Goal: Task Accomplishment & Management: Use online tool/utility

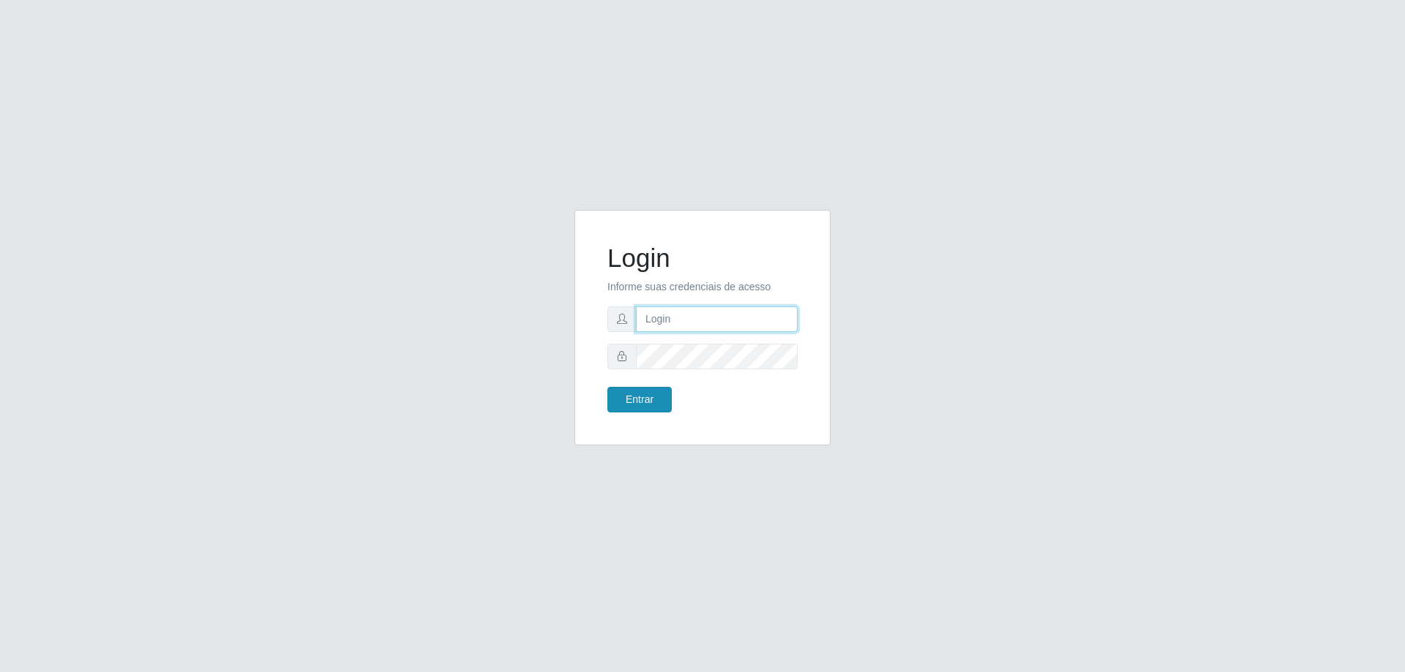
type input "[EMAIL_ADDRESS][DOMAIN_NAME]"
click at [631, 406] on button "Entrar" at bounding box center [639, 400] width 64 height 26
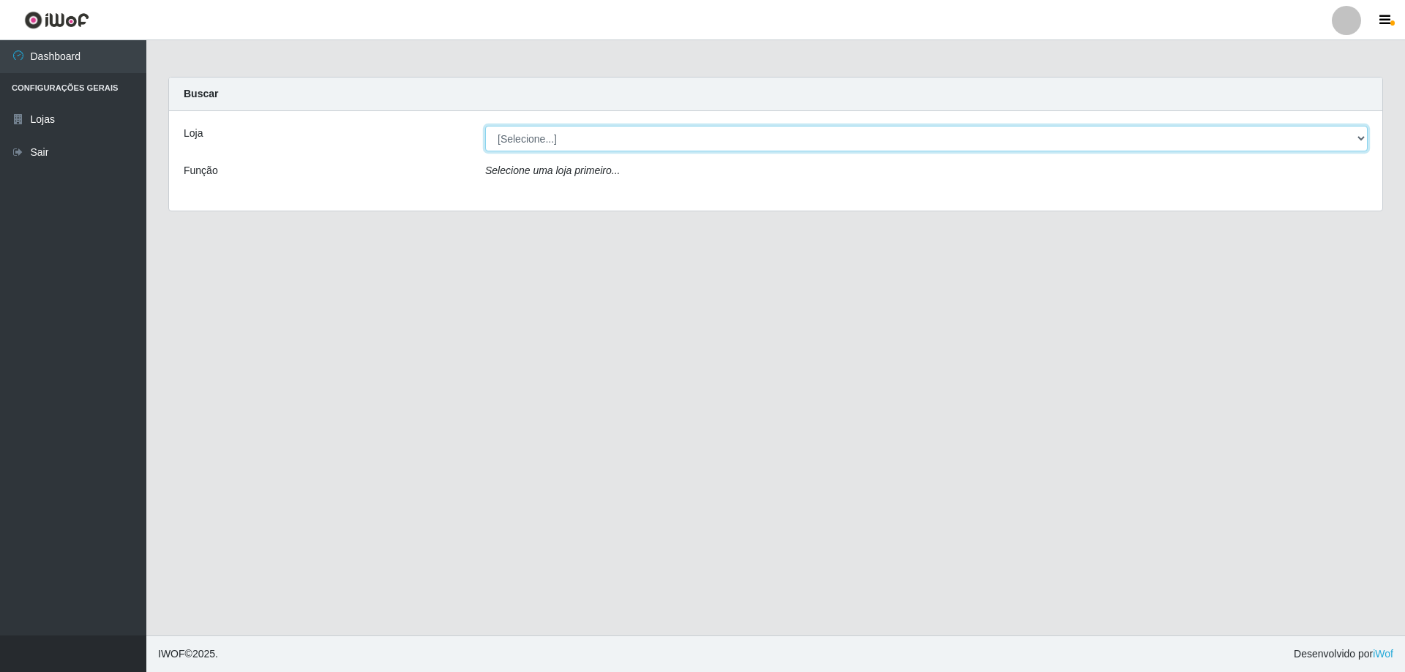
click at [638, 135] on select "[Selecione...] SuperShow Bis - [GEOGRAPHIC_DATA]" at bounding box center [926, 139] width 882 height 26
select select "59"
click at [485, 126] on select "[Selecione...] SuperShow Bis - [GEOGRAPHIC_DATA]" at bounding box center [926, 139] width 882 height 26
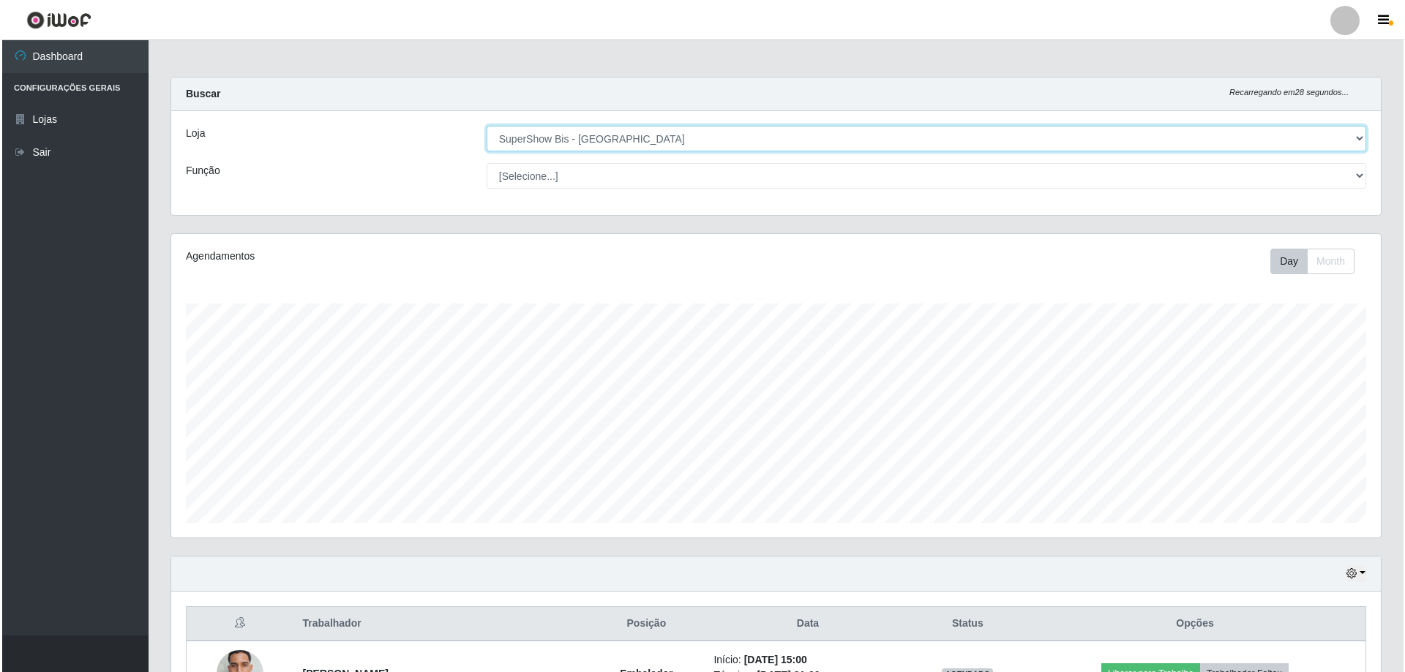
scroll to position [169, 0]
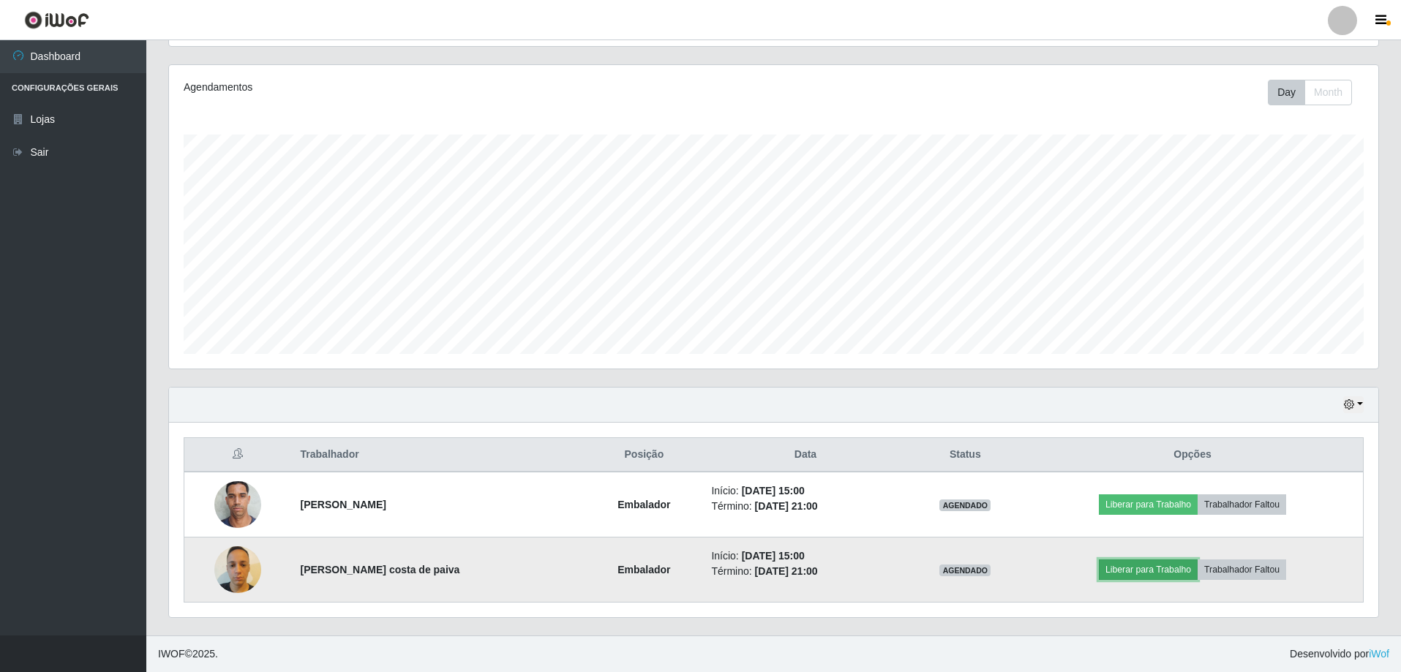
click at [1142, 568] on button "Liberar para Trabalho" at bounding box center [1148, 570] width 99 height 20
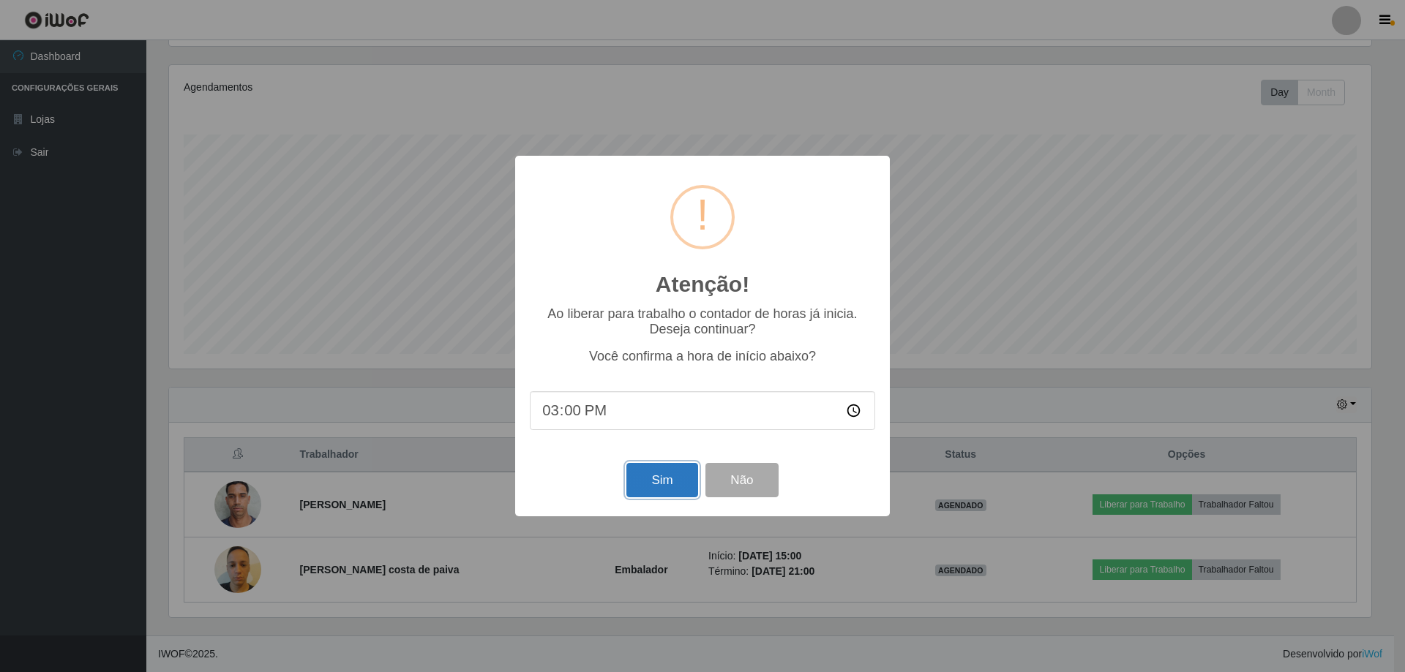
click at [660, 475] on button "Sim" at bounding box center [661, 480] width 71 height 34
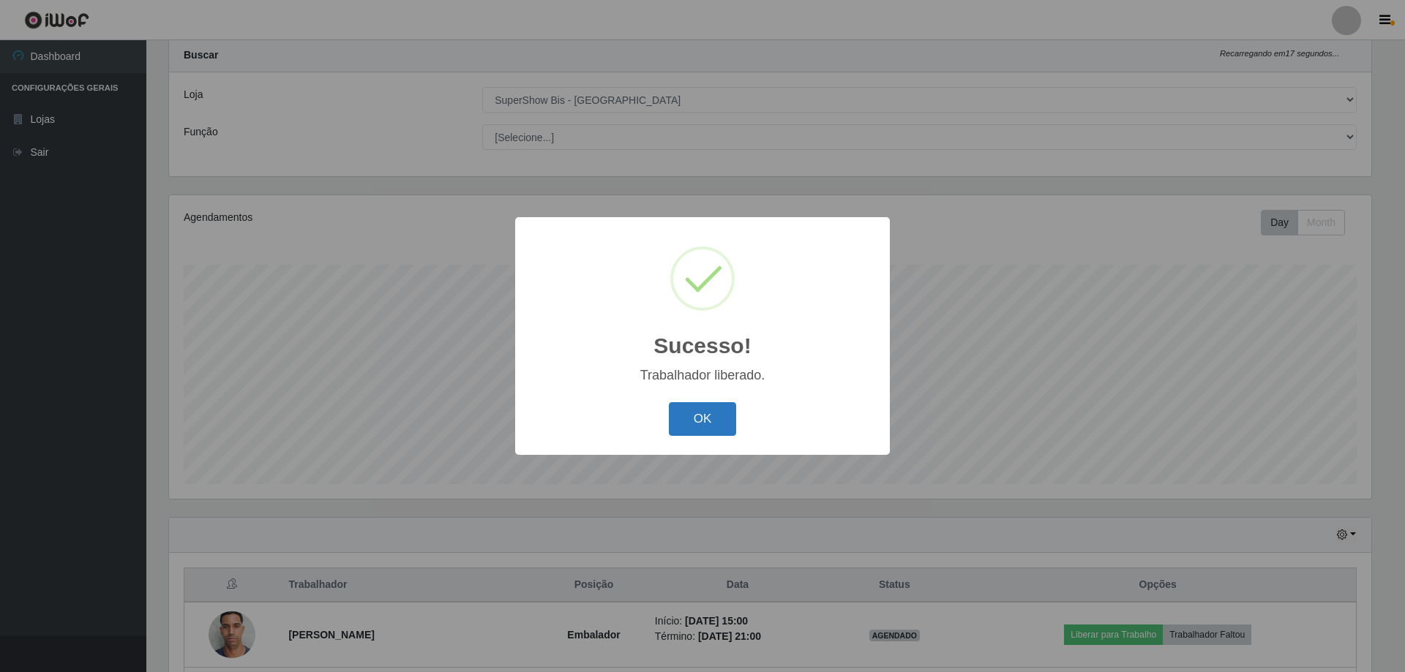
click at [697, 416] on button "OK" at bounding box center [703, 419] width 68 height 34
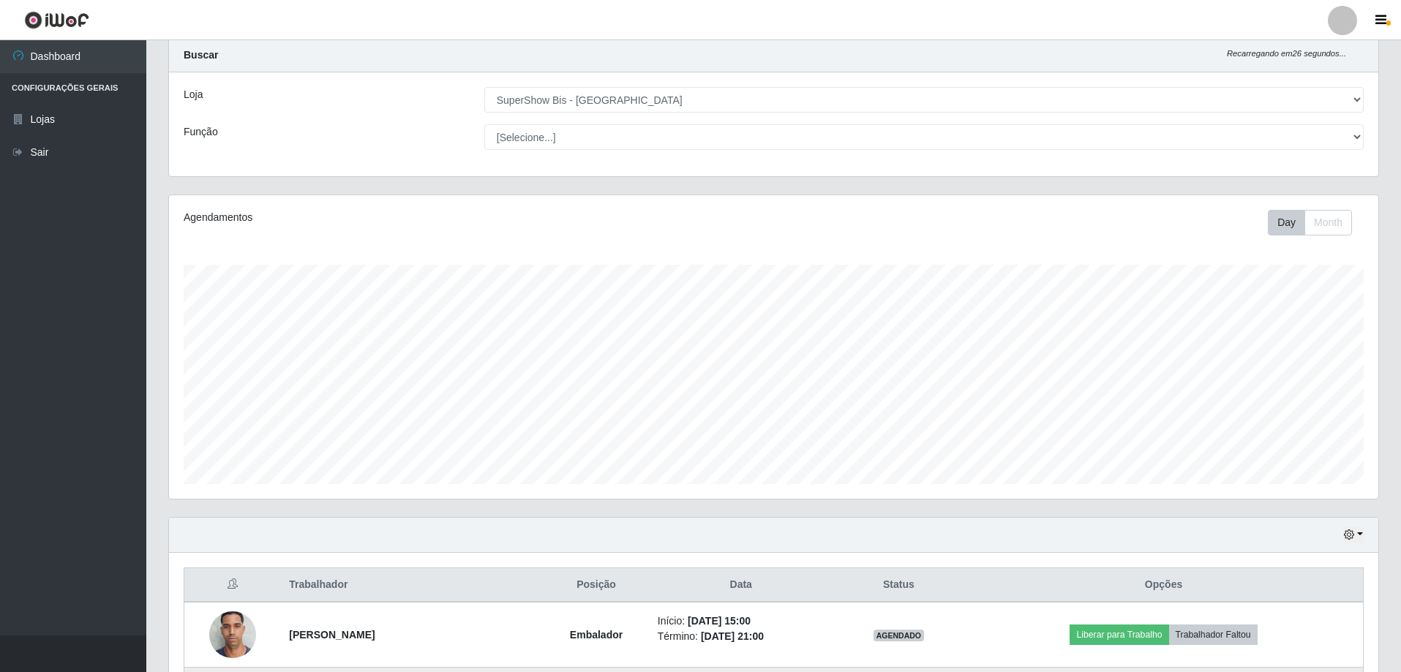
scroll to position [169, 0]
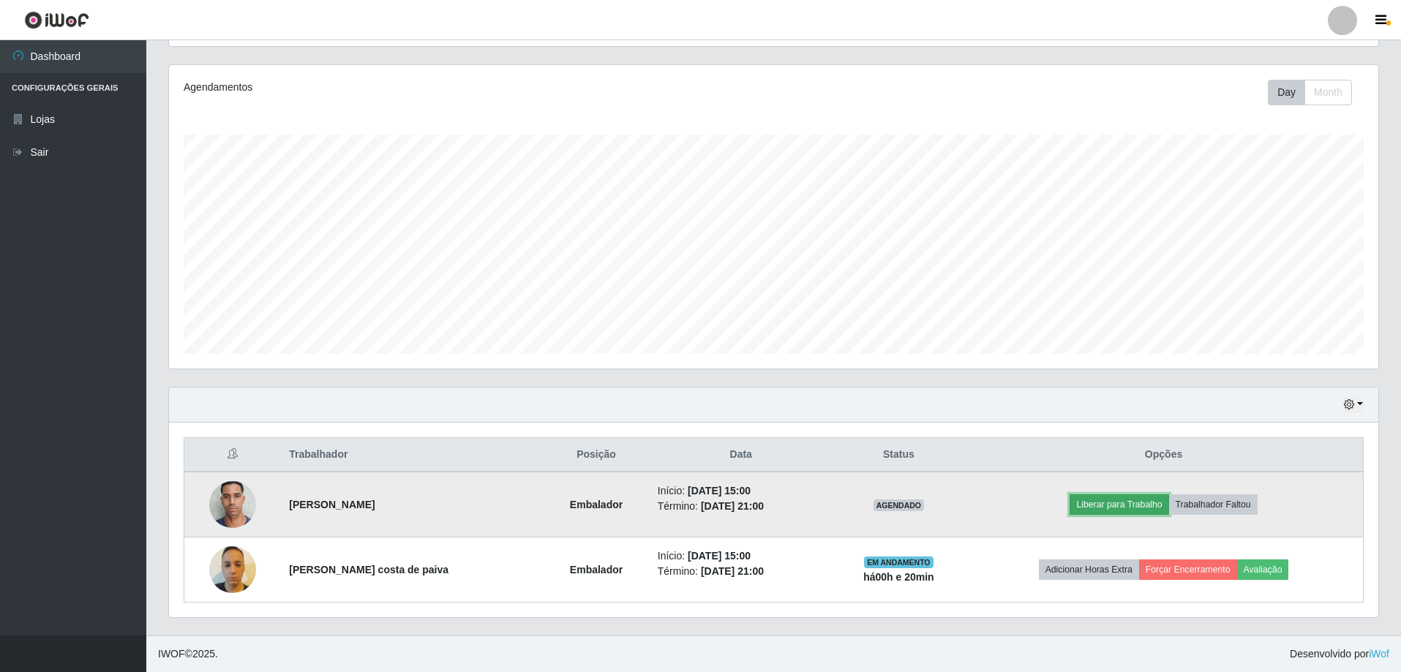
click at [1131, 504] on button "Liberar para Trabalho" at bounding box center [1119, 505] width 99 height 20
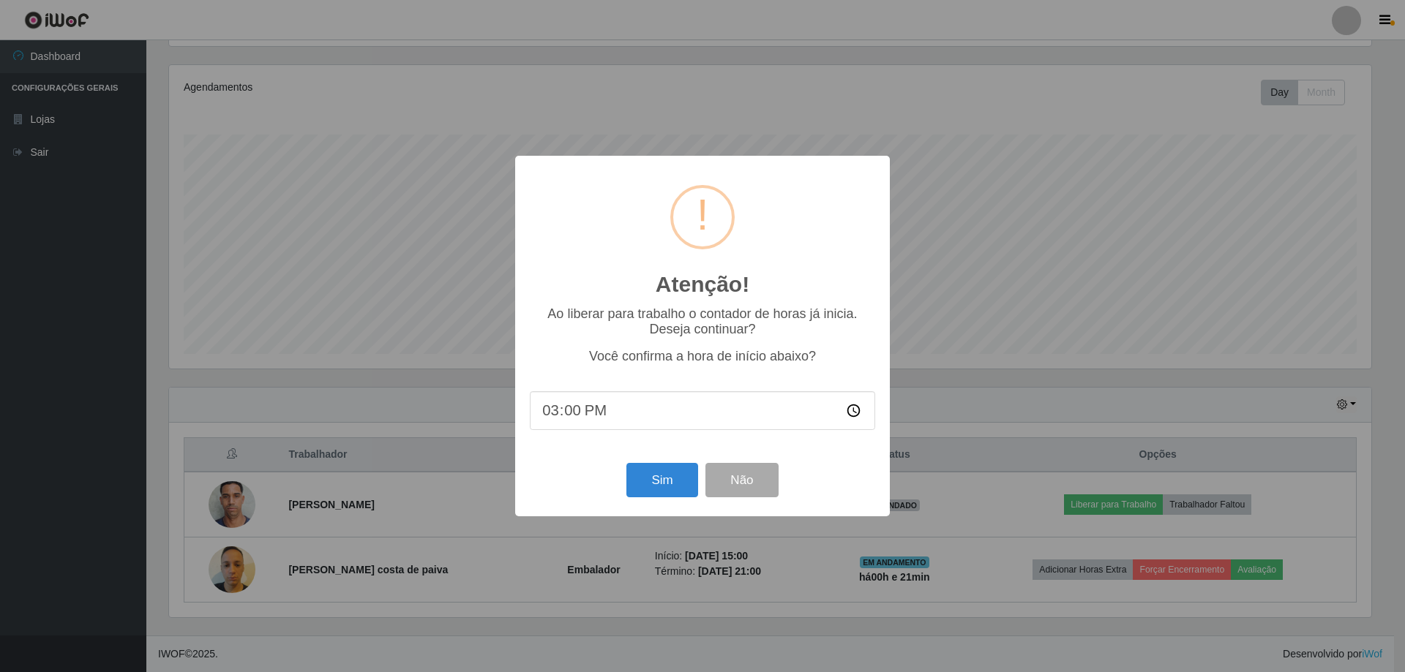
click at [573, 419] on input "15:00" at bounding box center [702, 410] width 345 height 39
type input "15:19"
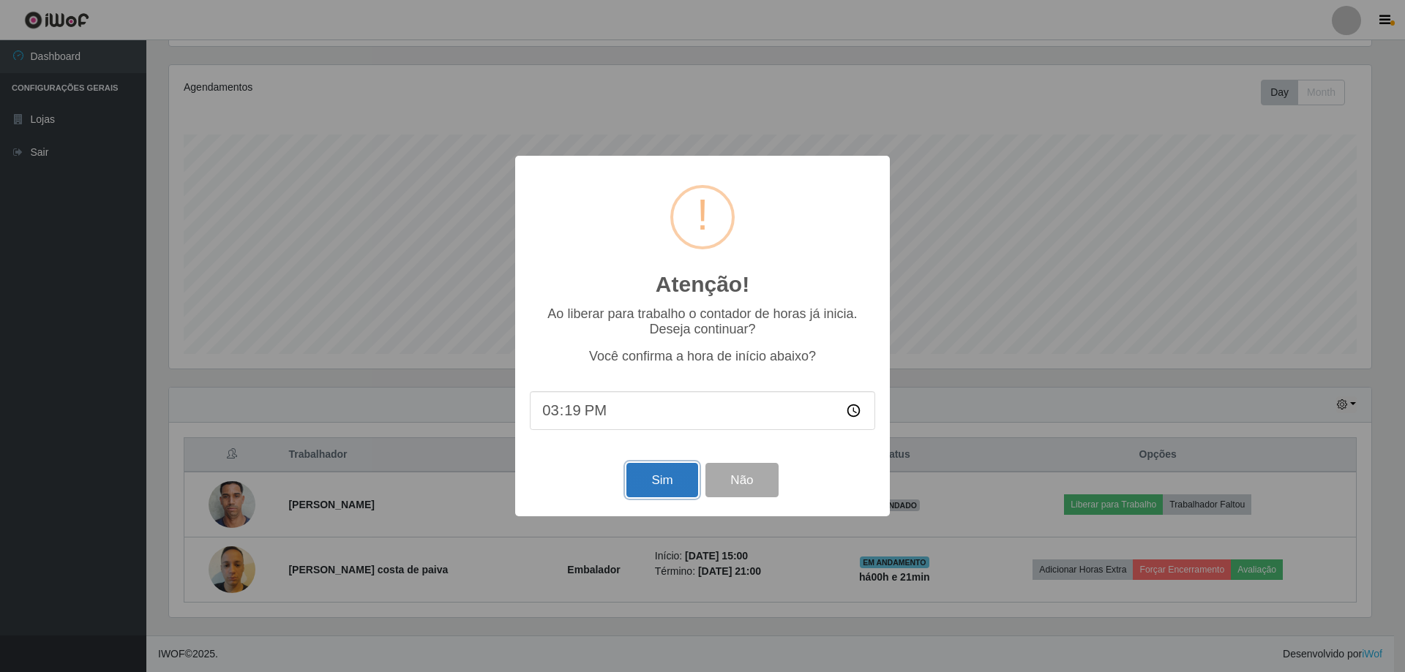
click at [684, 489] on button "Sim" at bounding box center [661, 480] width 71 height 34
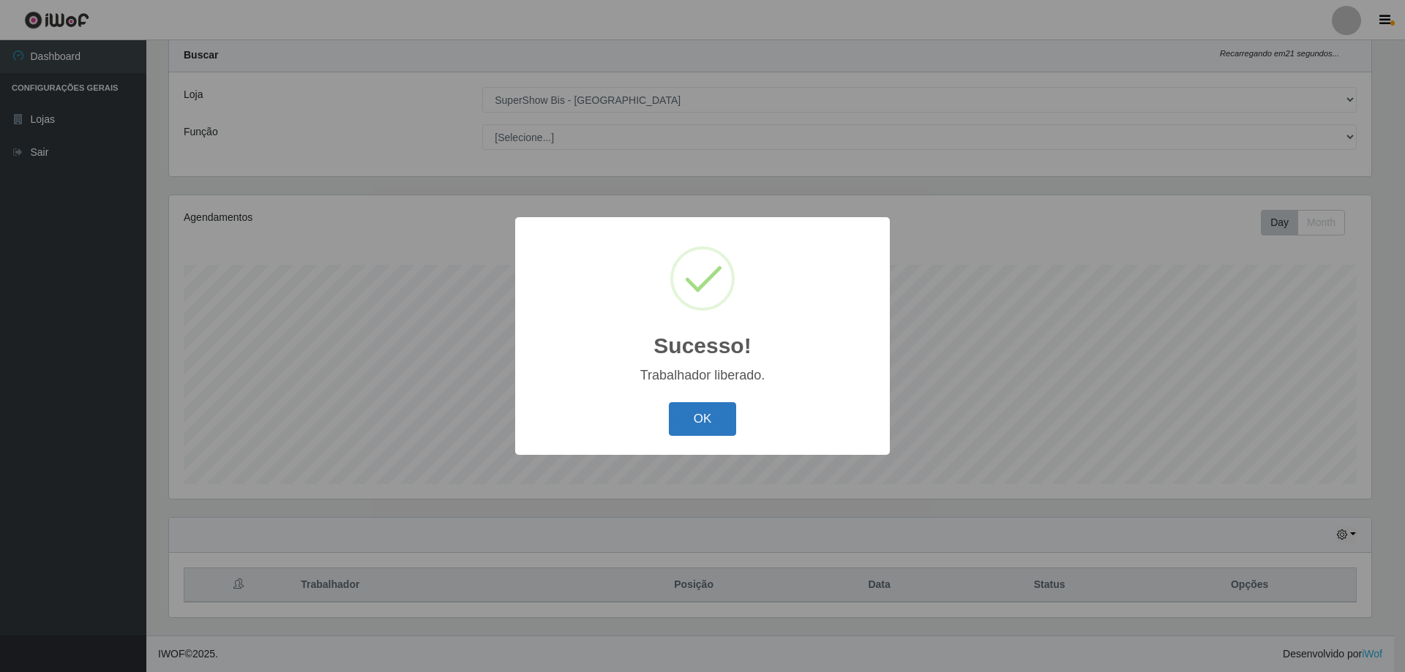
click at [715, 428] on button "OK" at bounding box center [703, 419] width 68 height 34
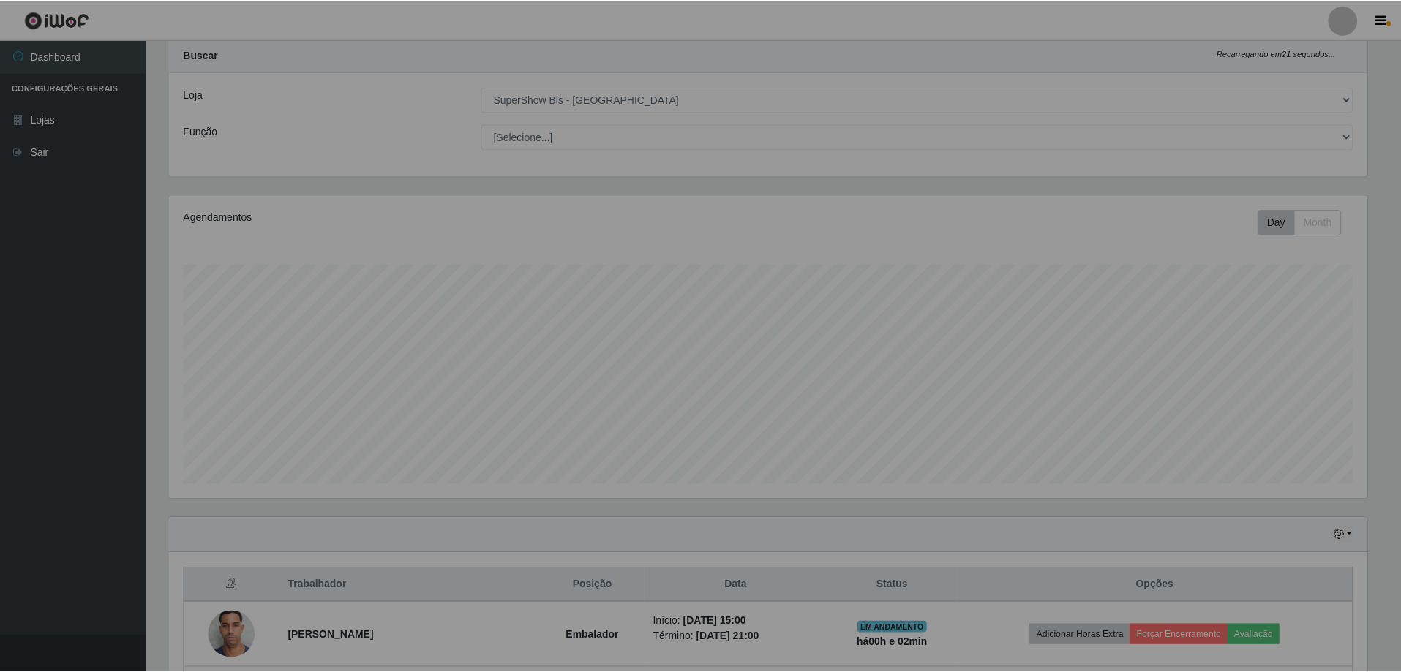
scroll to position [304, 1210]
